Goal: Find specific page/section: Find specific page/section

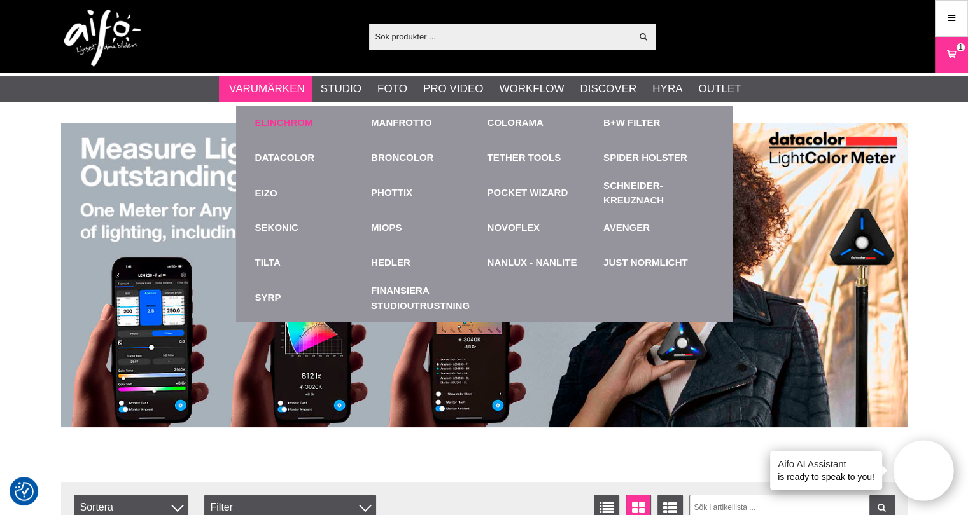
click at [282, 117] on link "Elinchrom" at bounding box center [284, 123] width 58 height 15
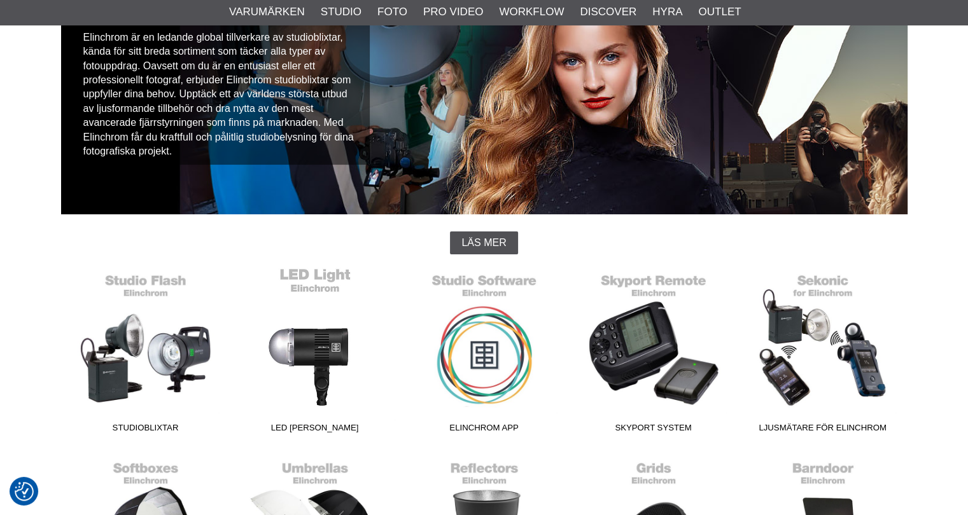
scroll to position [191, 0]
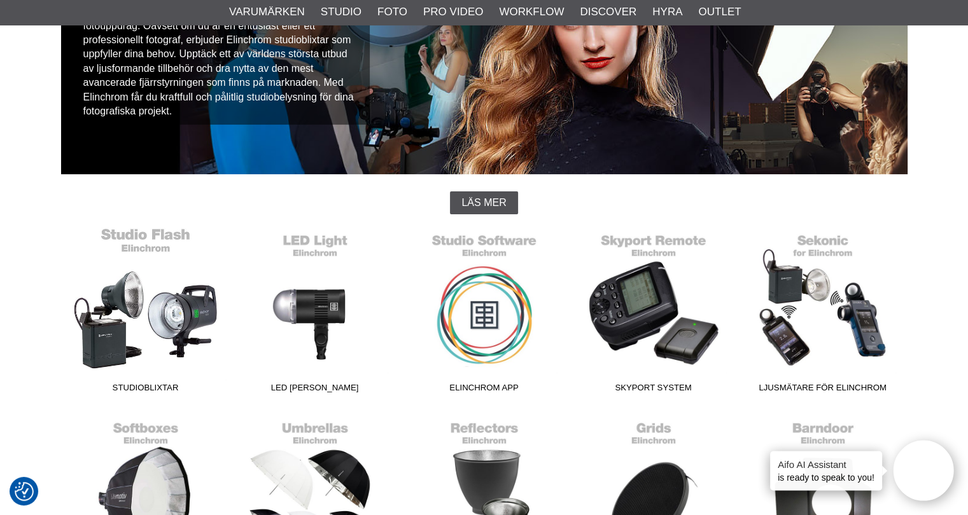
click at [129, 295] on link "Studioblixtar" at bounding box center [145, 313] width 169 height 172
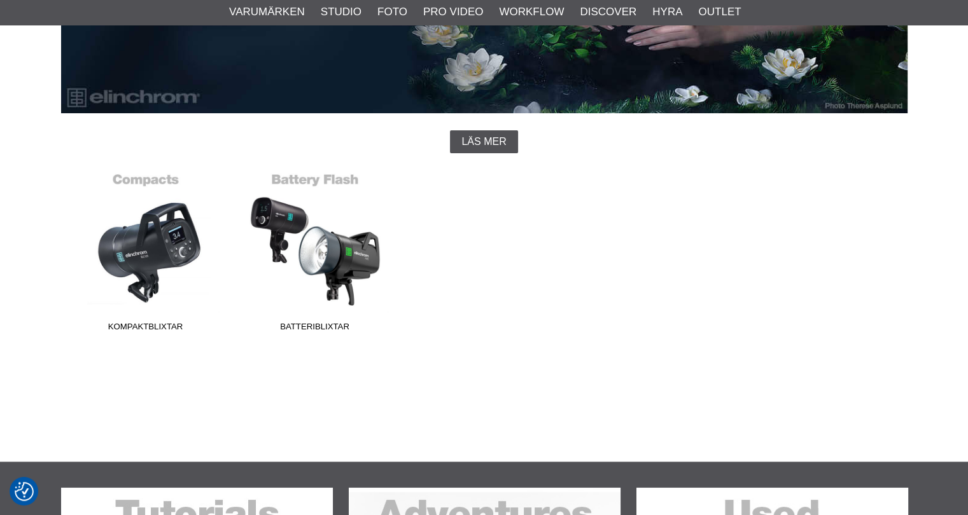
scroll to position [255, 0]
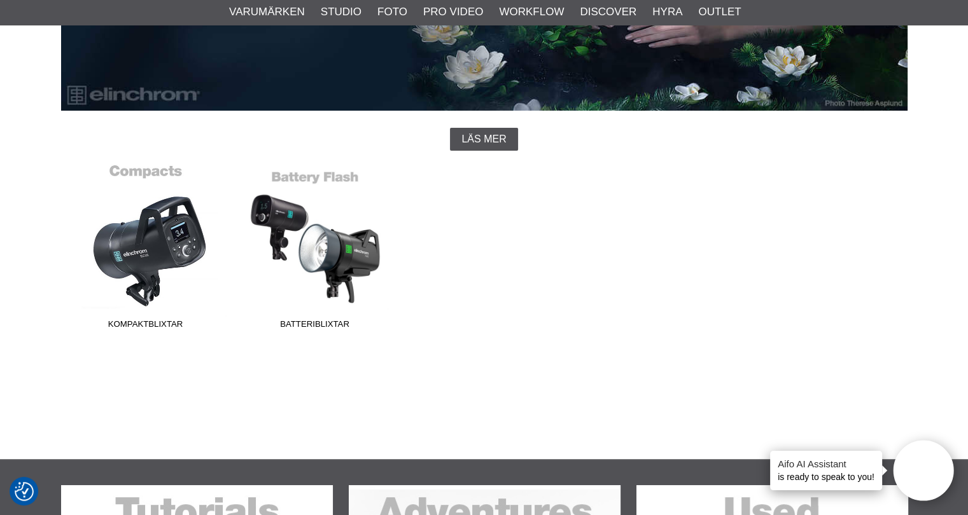
click at [172, 246] on link "Kompaktblixtar" at bounding box center [145, 250] width 169 height 172
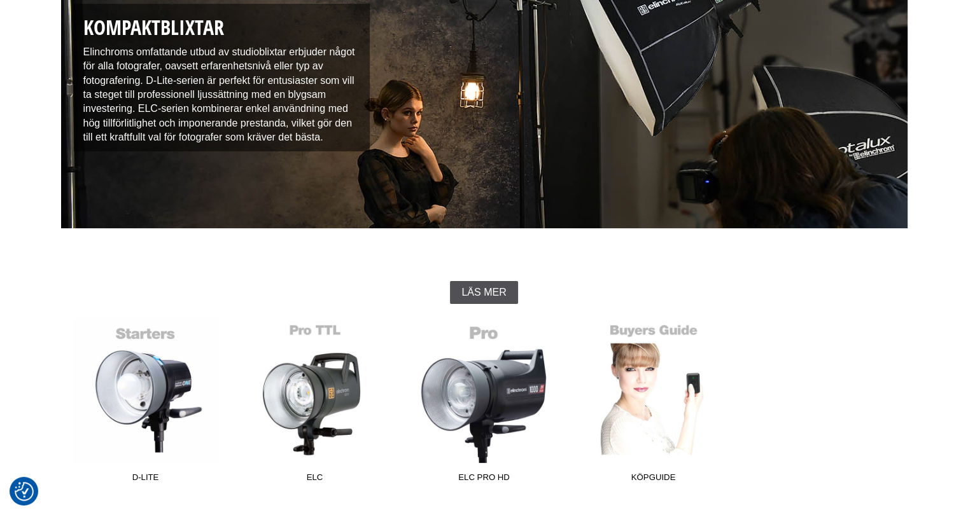
scroll to position [382, 0]
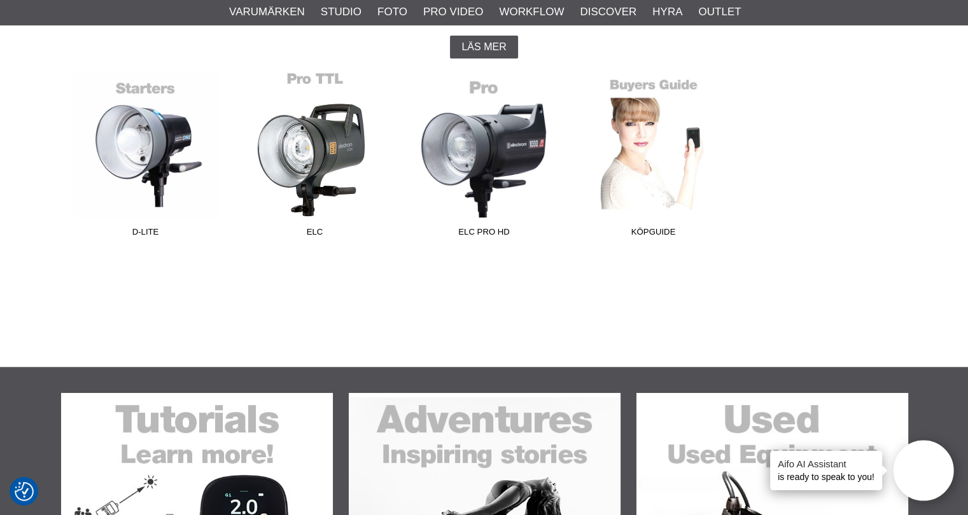
click at [322, 157] on link "ELC" at bounding box center [314, 157] width 169 height 172
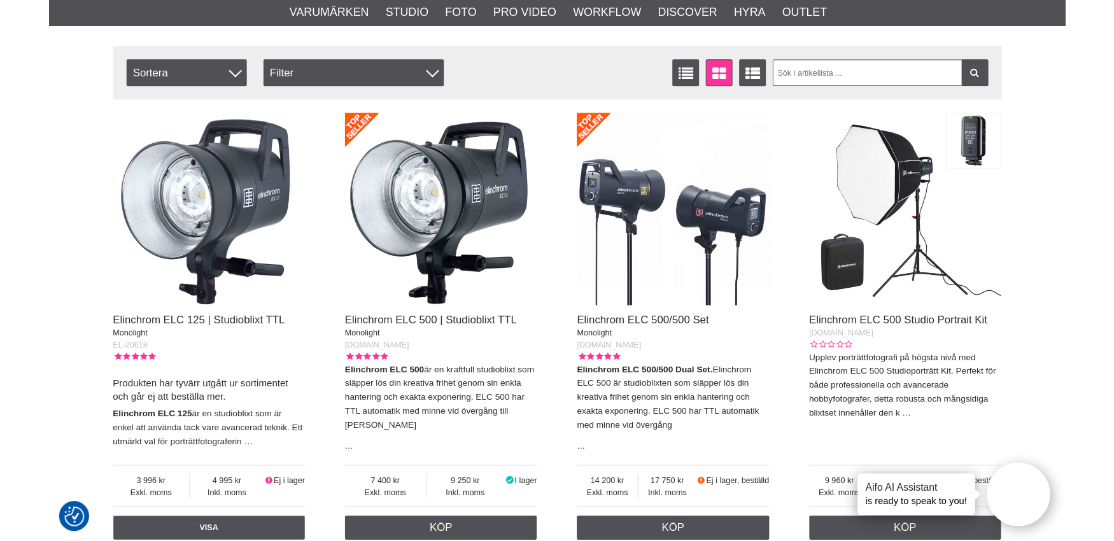
scroll to position [445, 0]
